Goal: Task Accomplishment & Management: Use online tool/utility

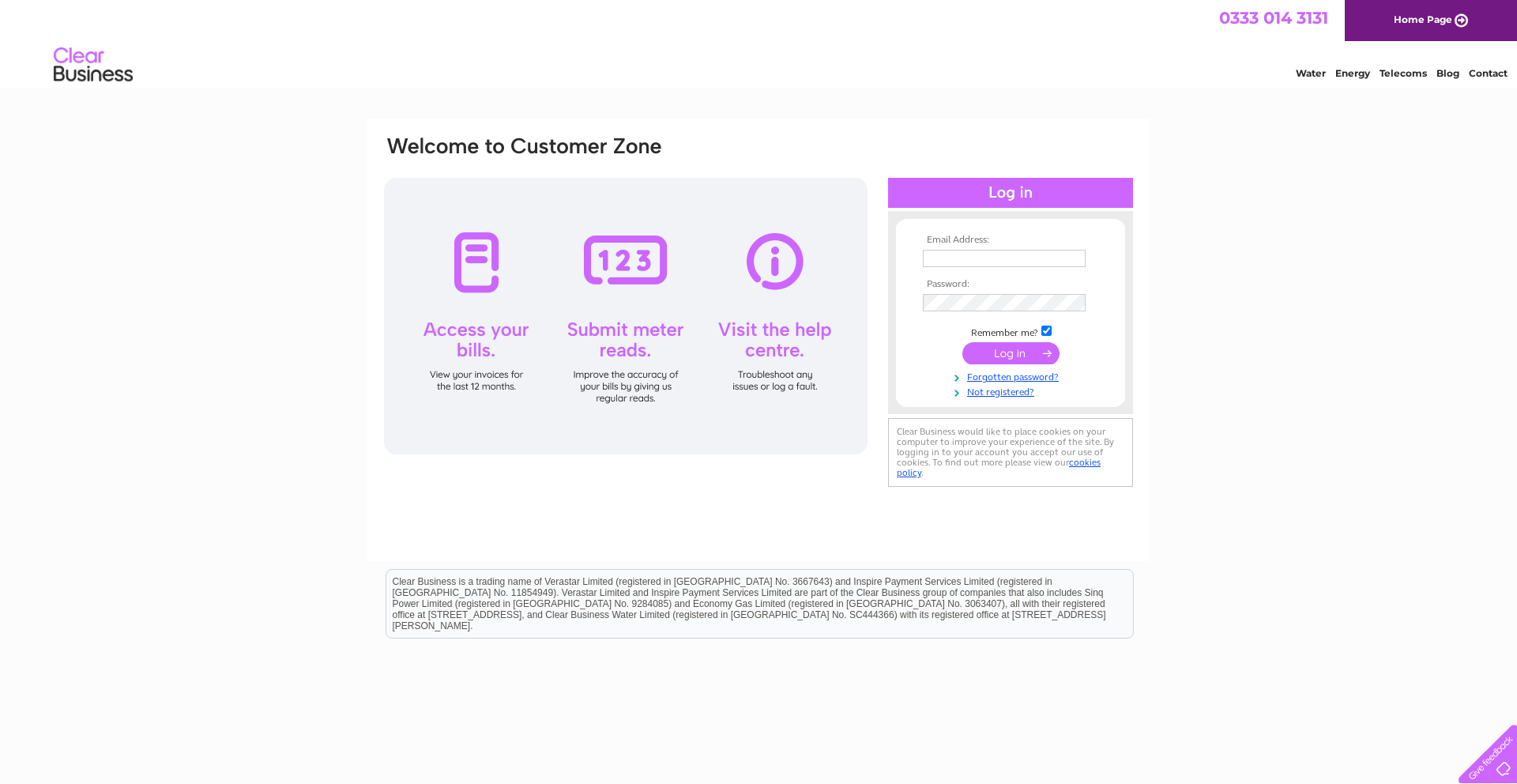
click at [973, 260] on input "text" at bounding box center [1005, 258] width 163 height 17
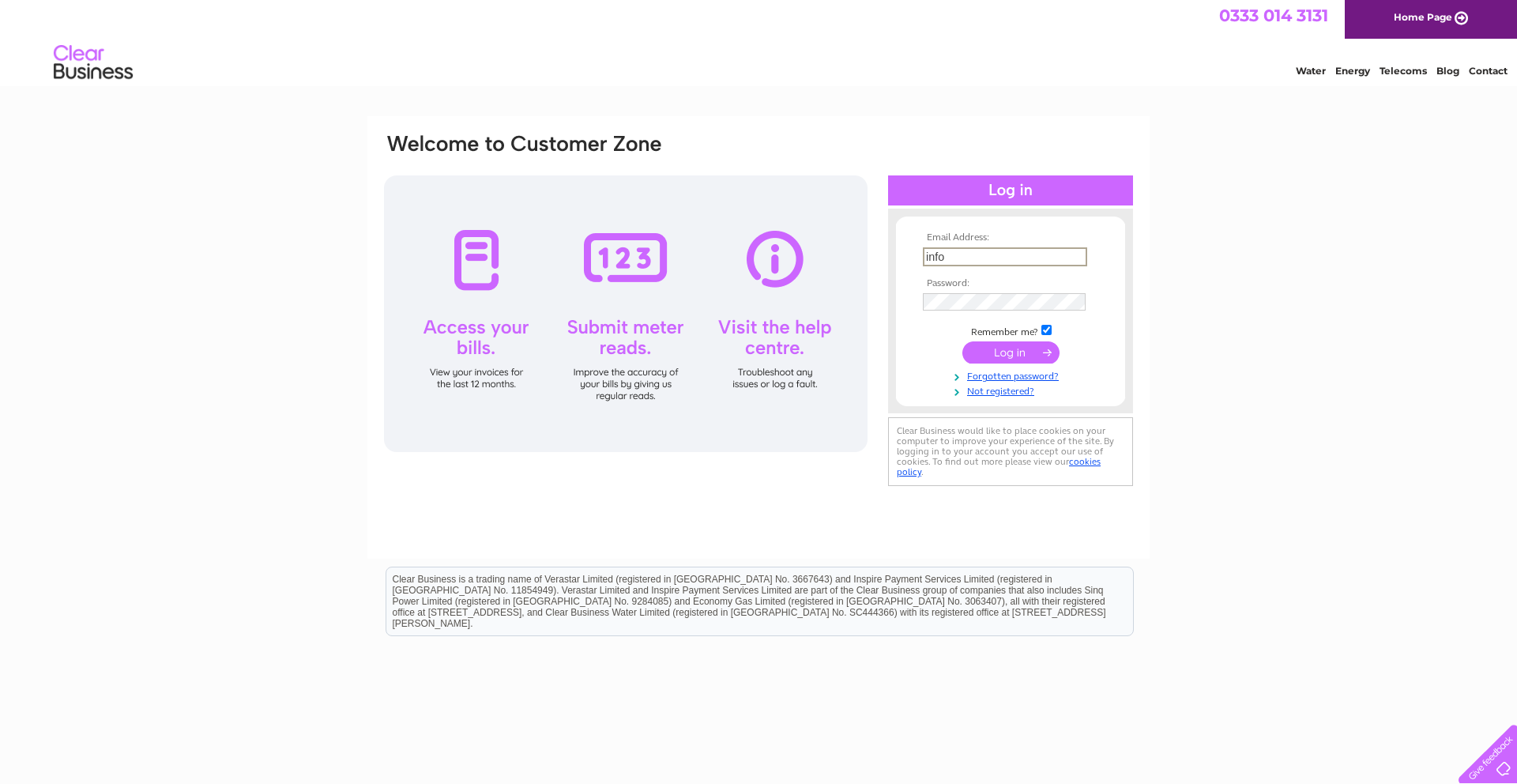
click at [1078, 295] on tbody "Email Address: info Password: Remember me?" at bounding box center [1011, 315] width 183 height 165
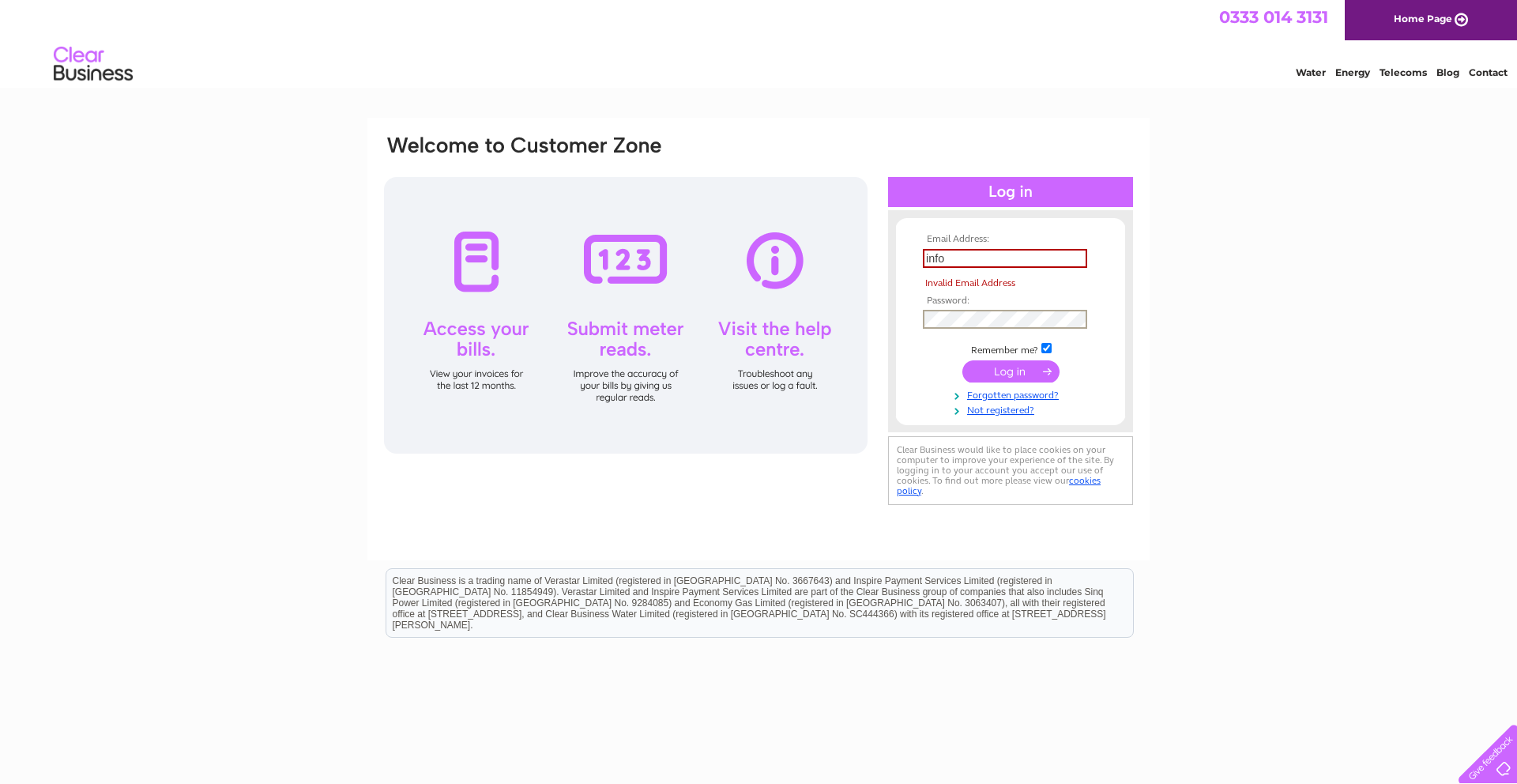
scroll to position [0, 0]
click at [962, 260] on input "info" at bounding box center [1005, 259] width 164 height 19
type input "[EMAIL_ADDRESS][DOMAIN_NAME]"
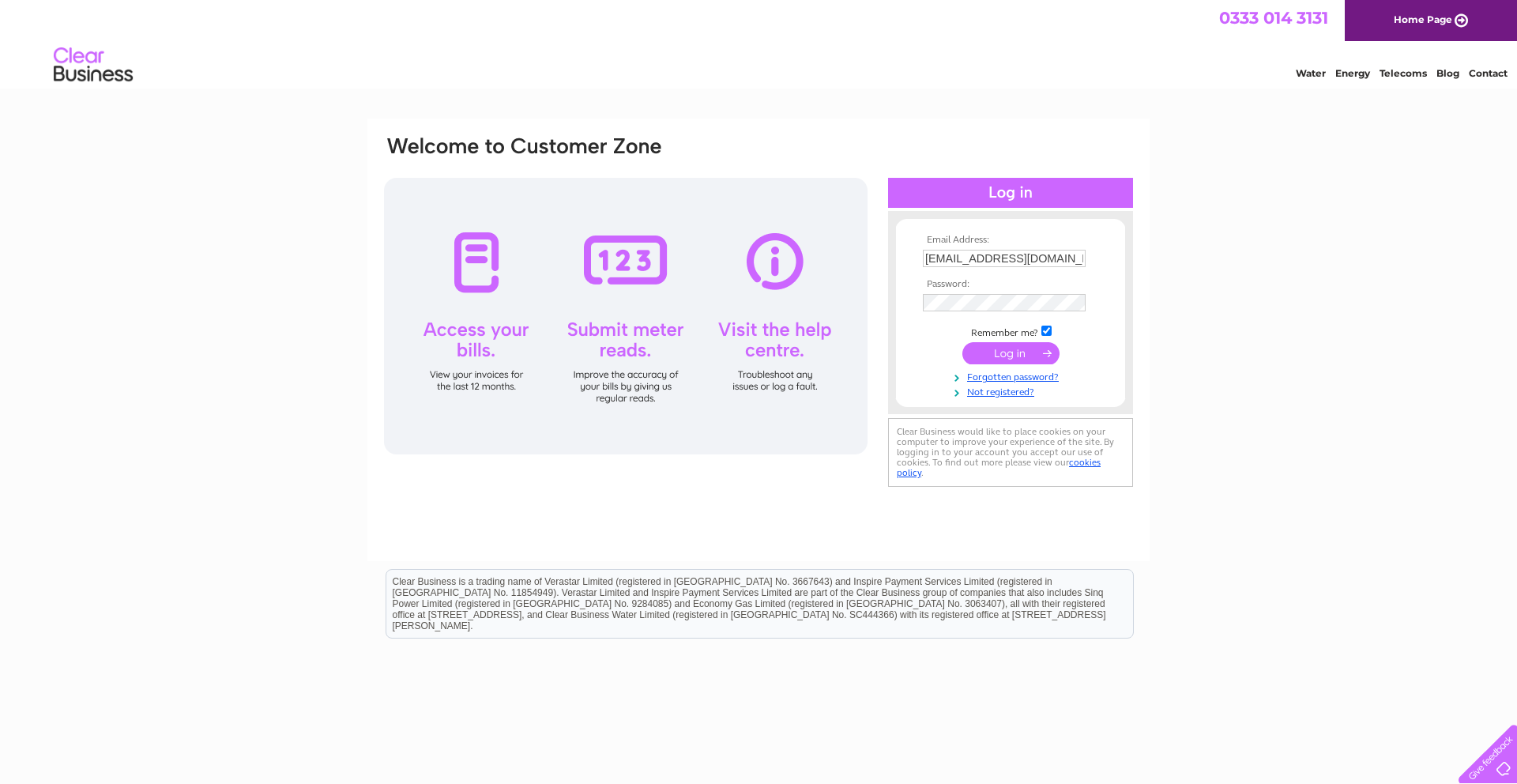
click at [983, 349] on input "submit" at bounding box center [1011, 353] width 97 height 22
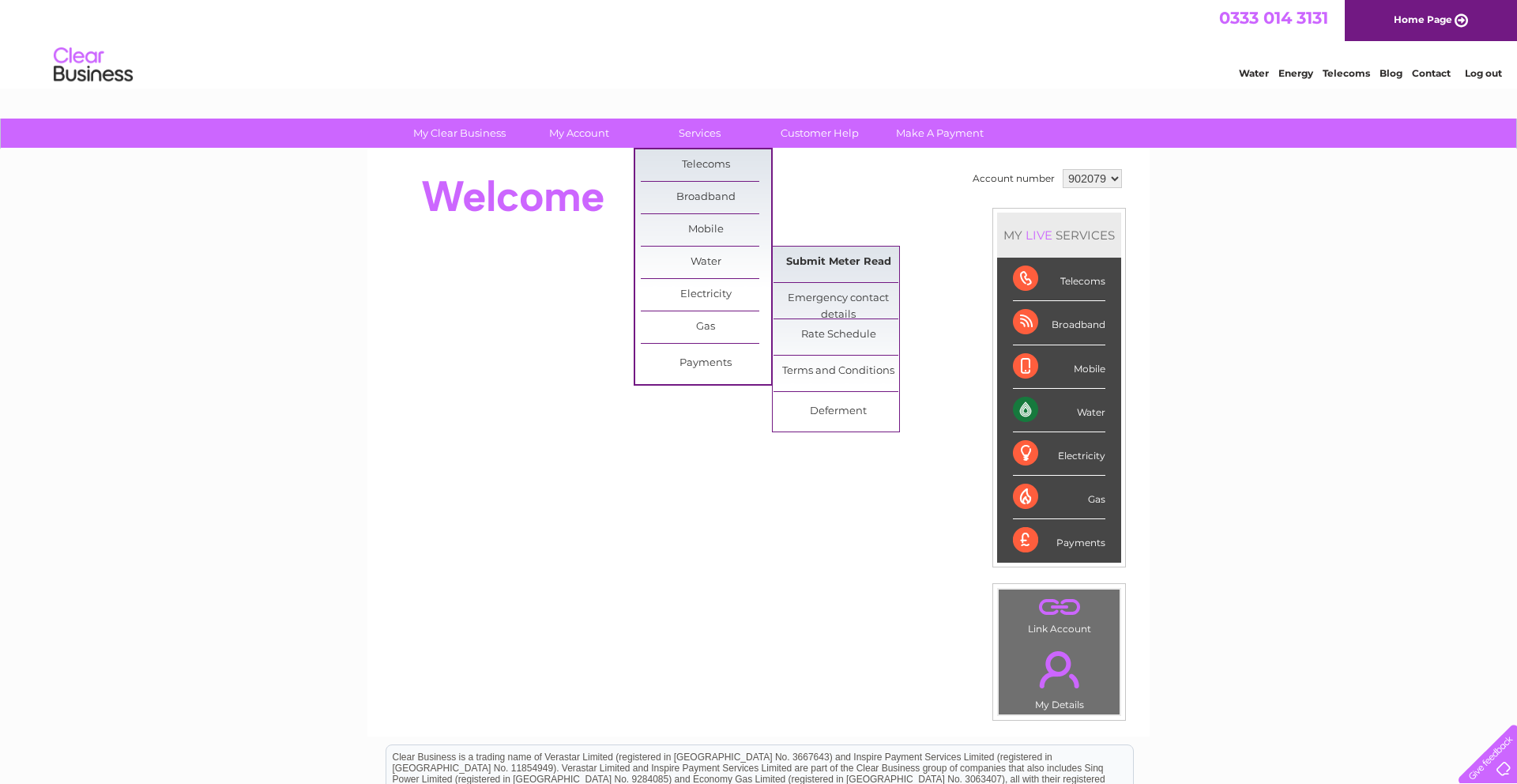
click at [830, 258] on link "Submit Meter Read" at bounding box center [838, 262] width 131 height 32
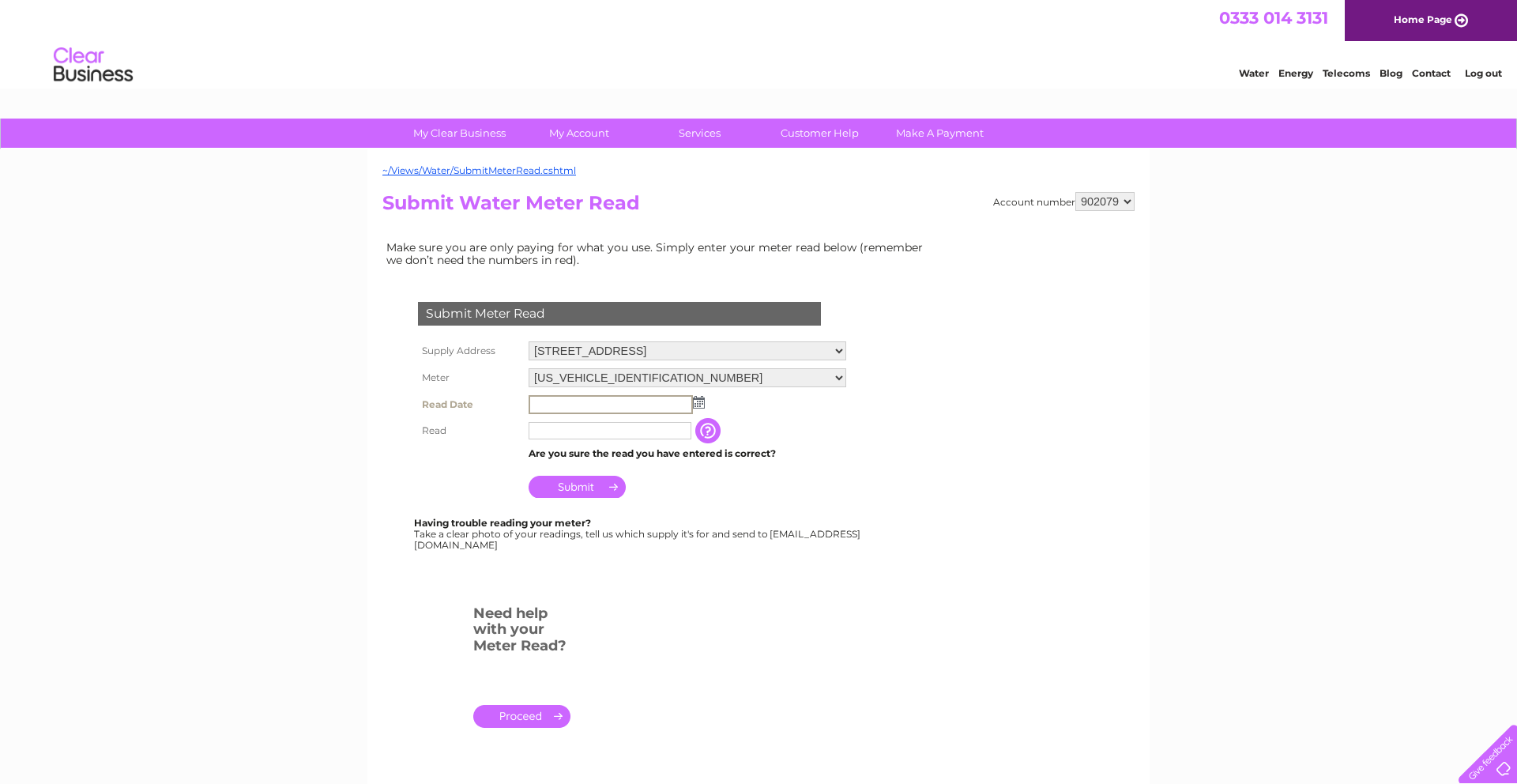
click at [576, 406] on input "text" at bounding box center [610, 404] width 164 height 19
click at [703, 405] on img at bounding box center [697, 401] width 12 height 12
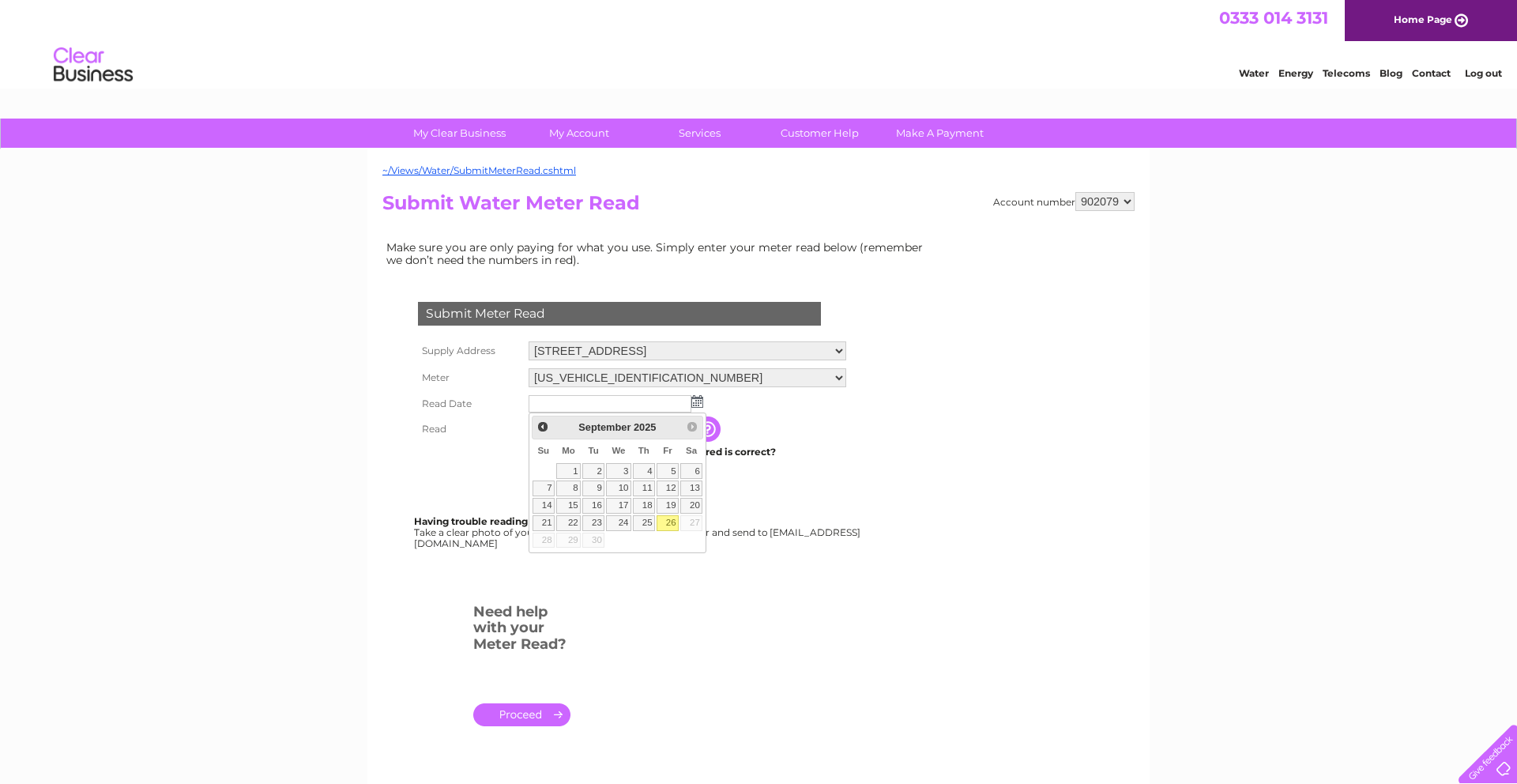
drag, startPoint x: 666, startPoint y: 520, endPoint x: 644, endPoint y: 501, distance: 29.1
click at [665, 520] on link "26" at bounding box center [668, 523] width 22 height 16
type input "2025/09/26"
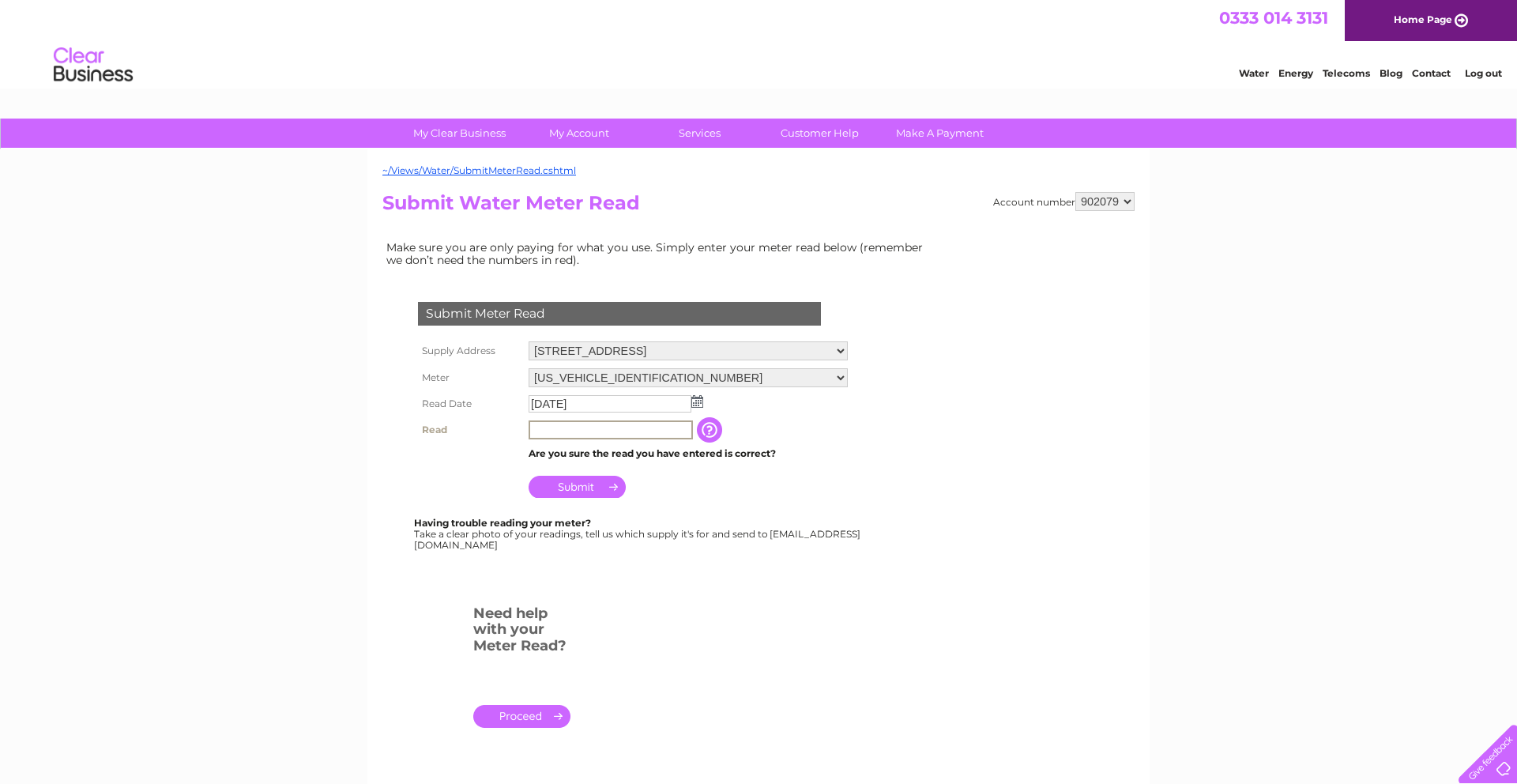
click at [550, 428] on input "text" at bounding box center [610, 429] width 164 height 19
type input "866"
click at [575, 485] on input "Submit" at bounding box center [577, 484] width 97 height 22
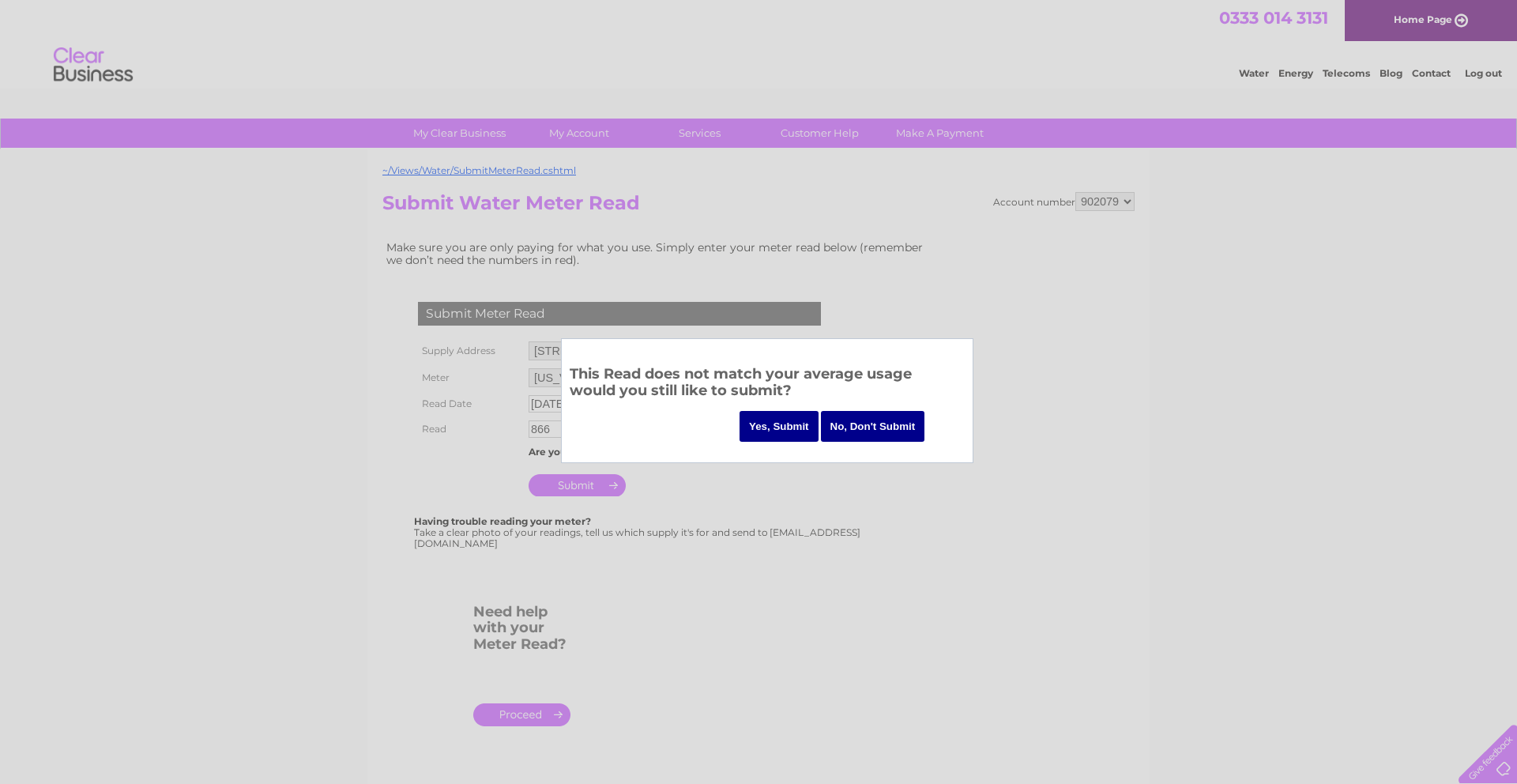
click at [768, 426] on input "Yes, Submit" at bounding box center [778, 426] width 79 height 31
